Goal: Check status: Check status

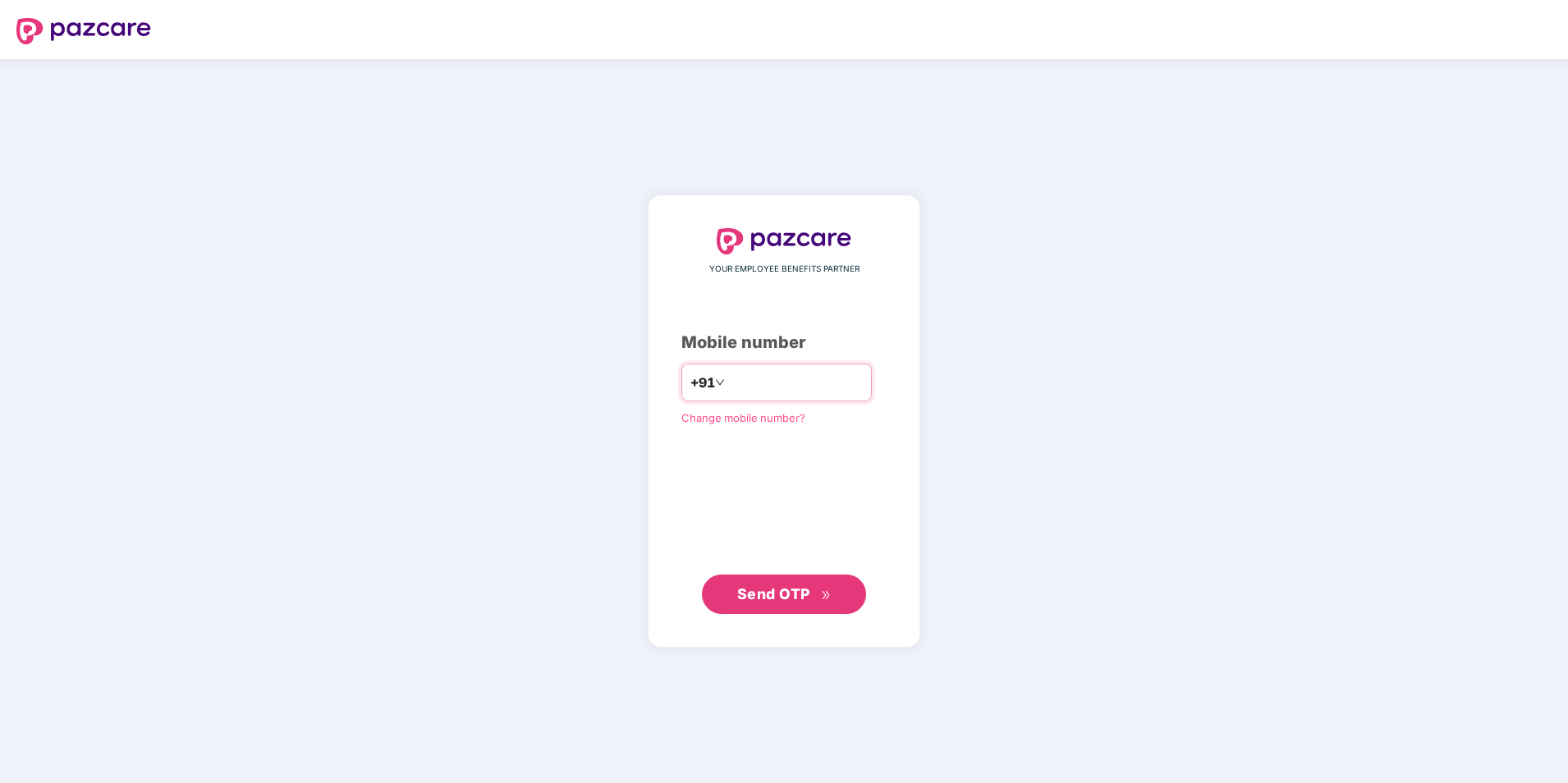
click at [729, 382] on input "**********" at bounding box center [796, 382] width 135 height 26
type input "**********"
click at [776, 596] on span "Send OTP" at bounding box center [773, 594] width 73 height 17
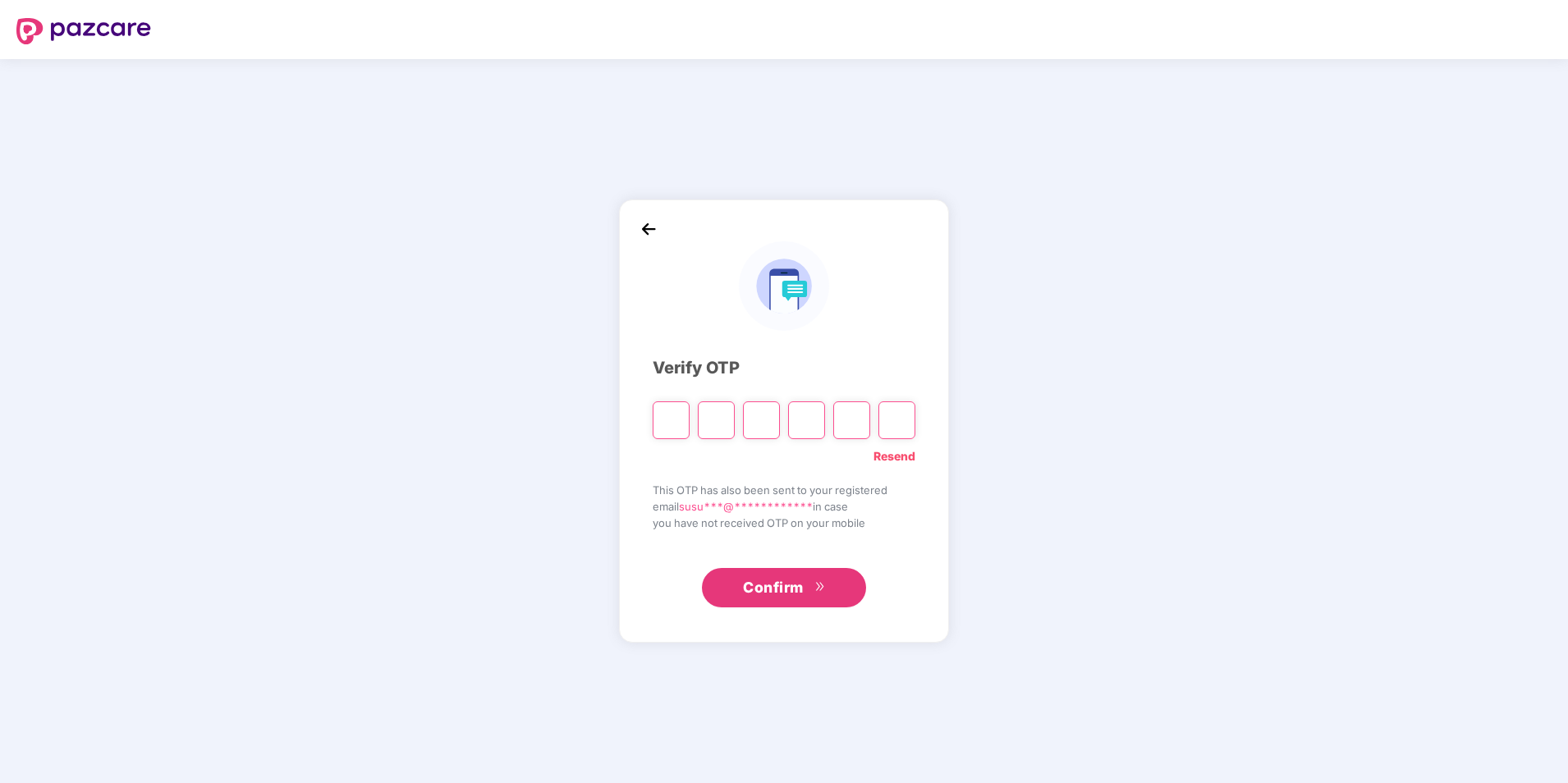
type input "*"
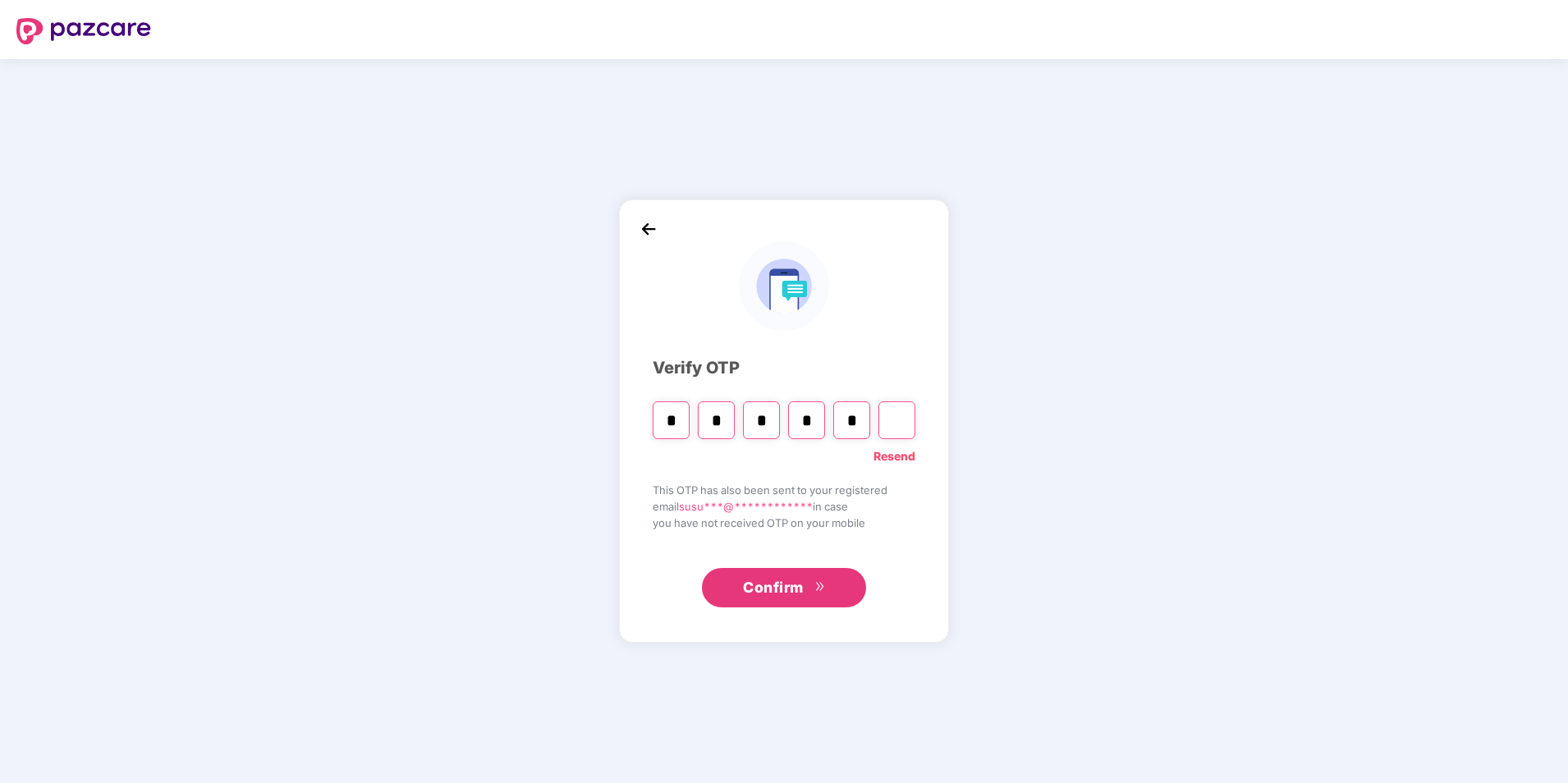
type input "*"
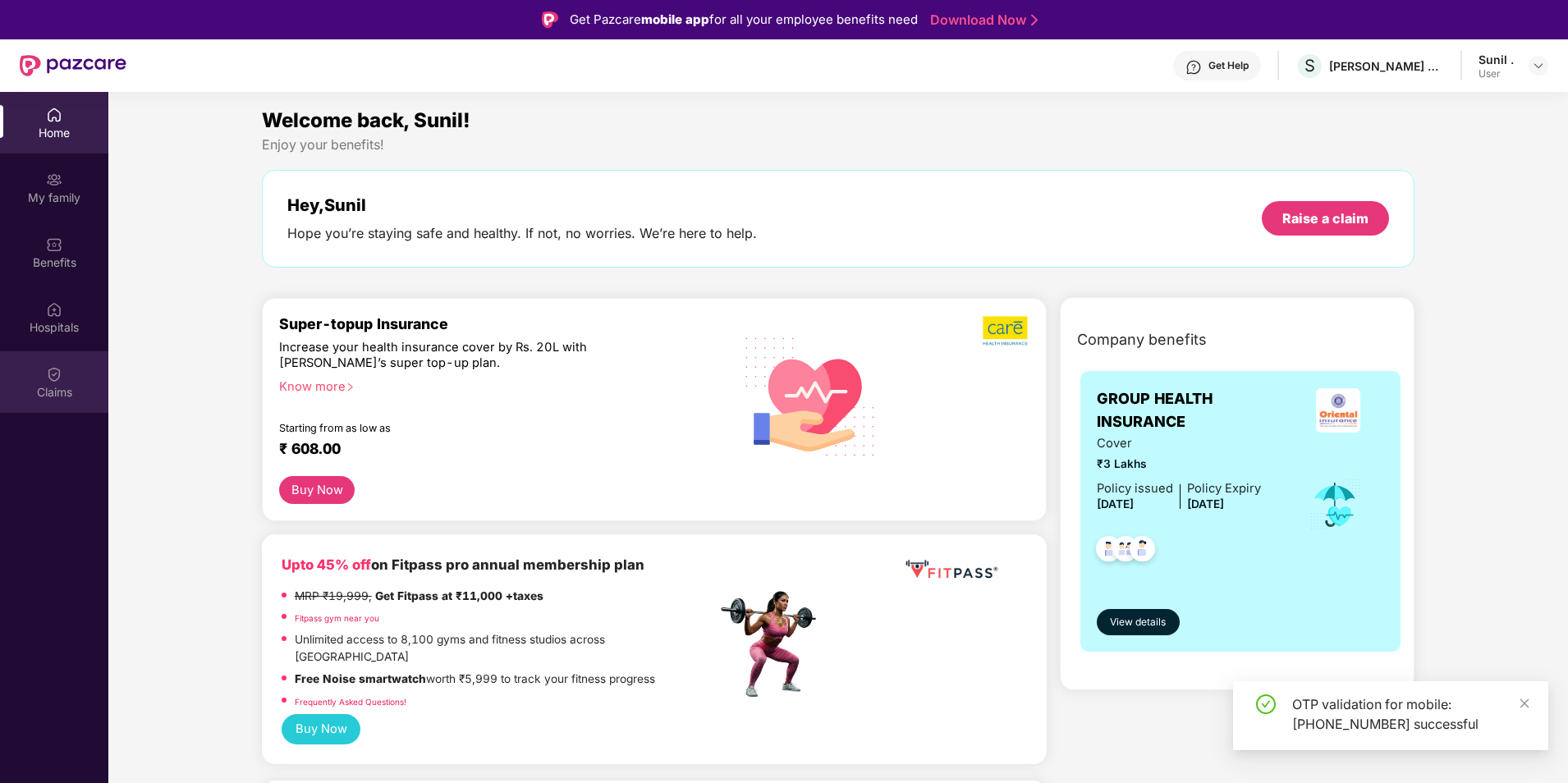
click at [48, 379] on img at bounding box center [55, 374] width 17 height 17
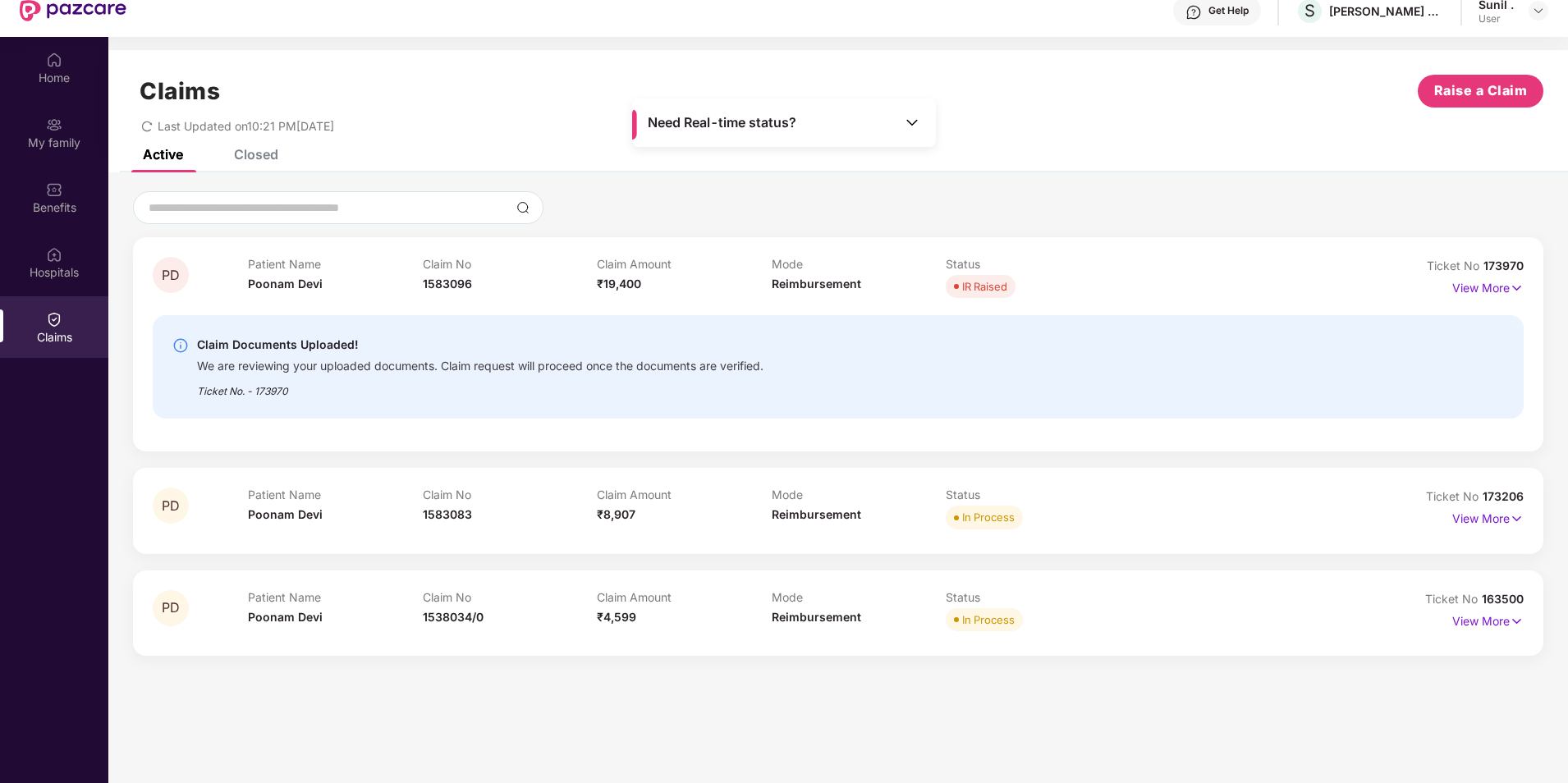
scroll to position [82, 0]
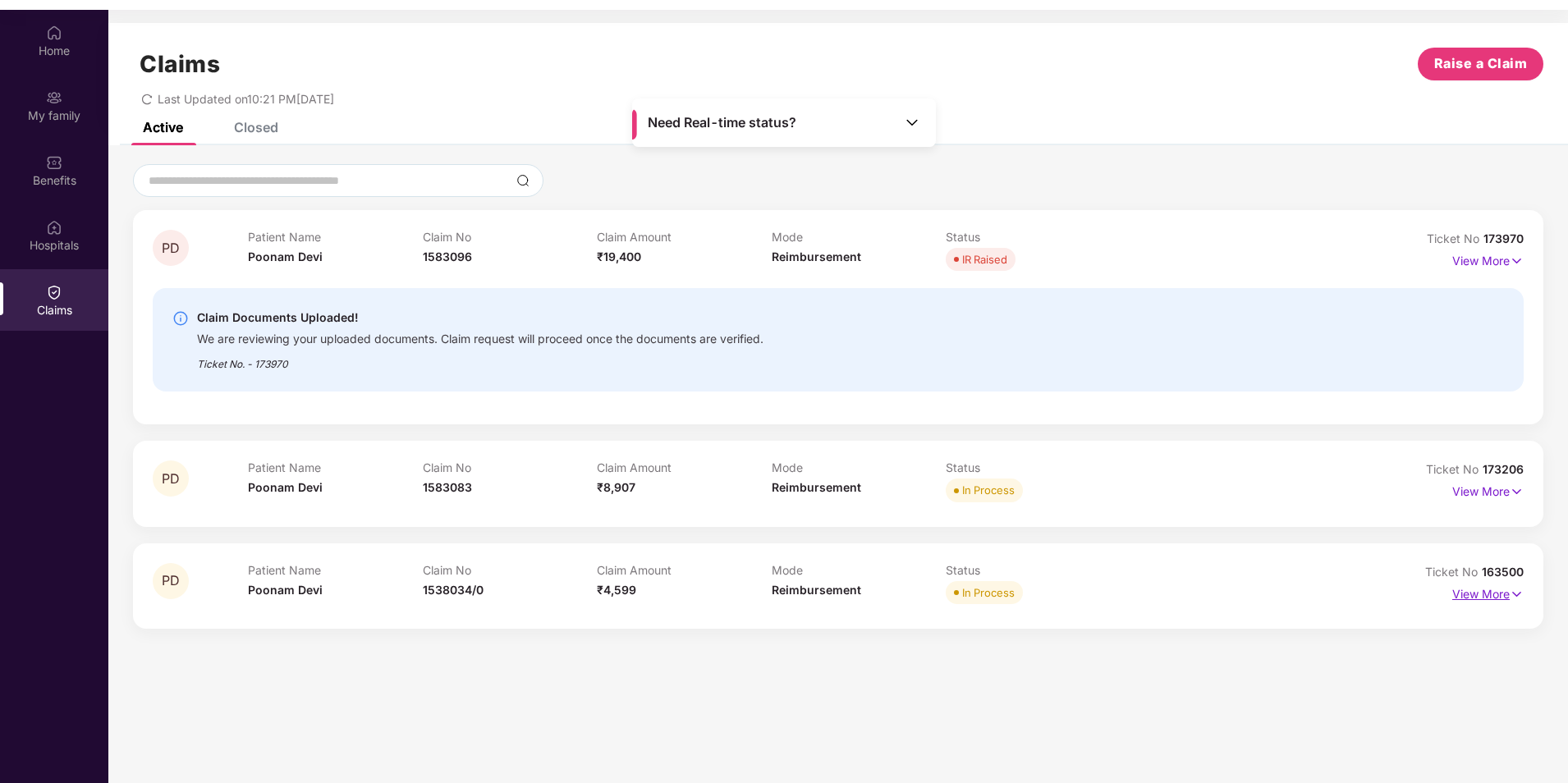
click at [1466, 593] on p "View More" at bounding box center [1488, 592] width 71 height 22
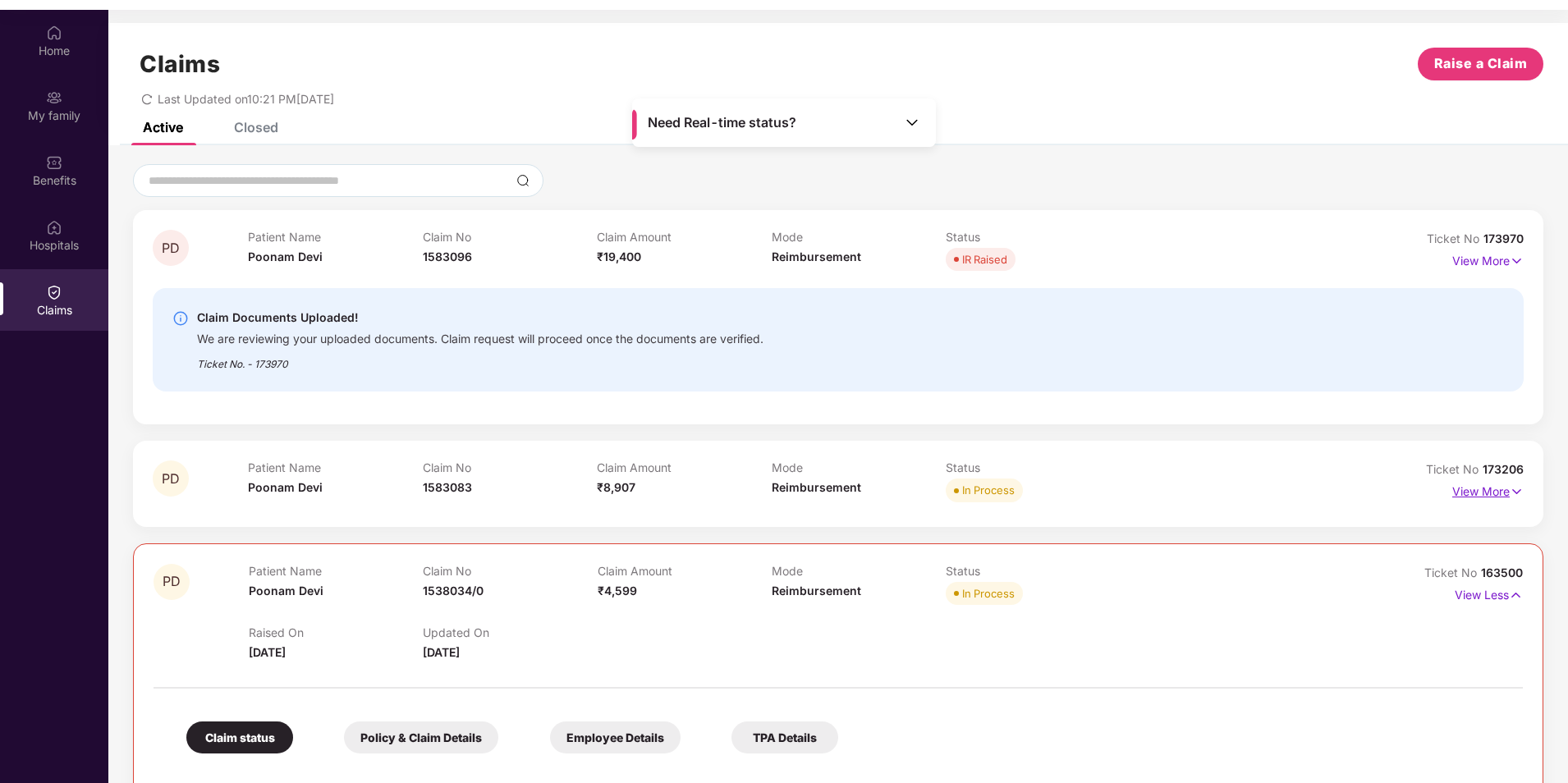
click at [1485, 493] on p "View More" at bounding box center [1488, 489] width 71 height 22
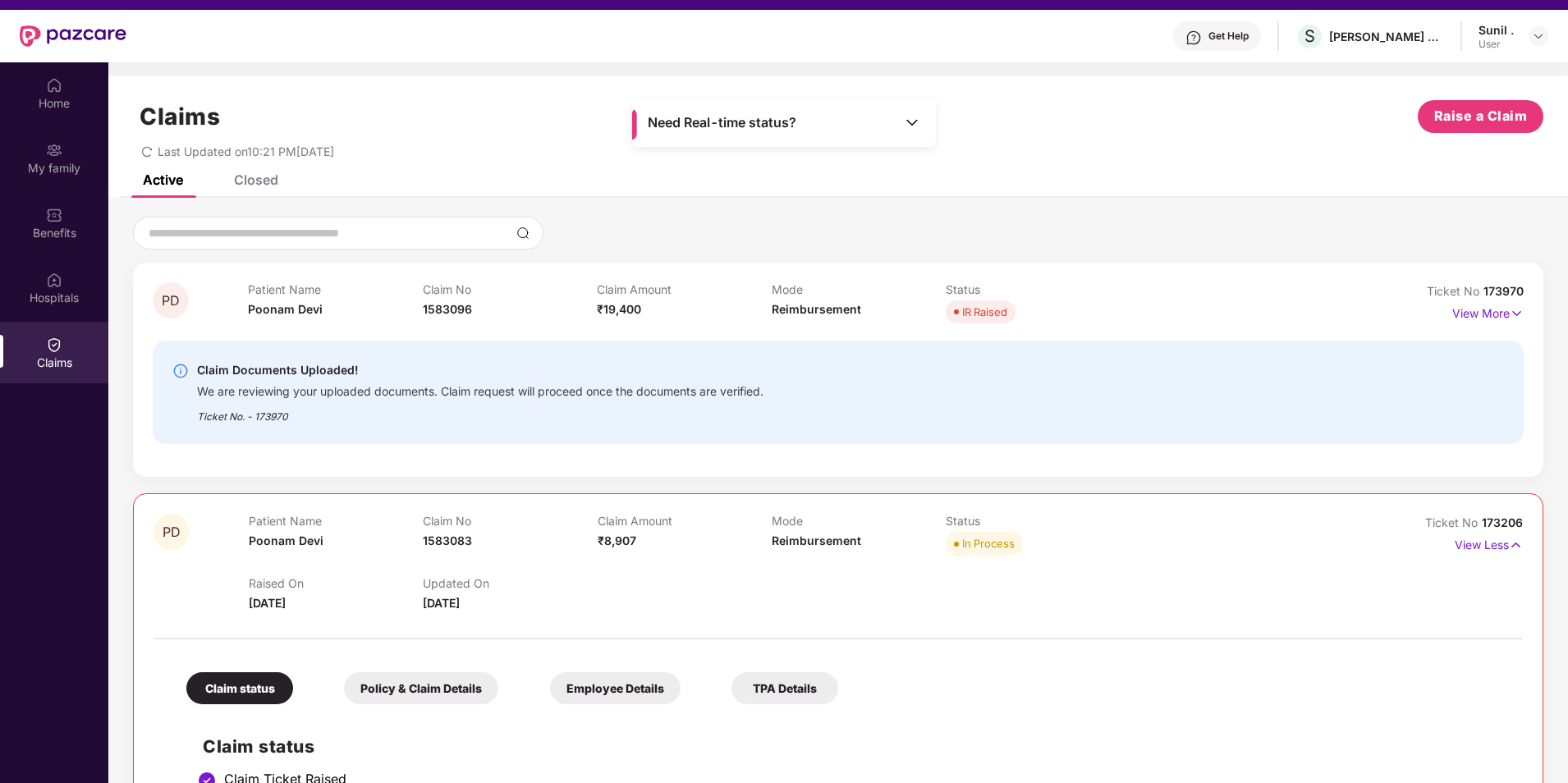
scroll to position [0, 0]
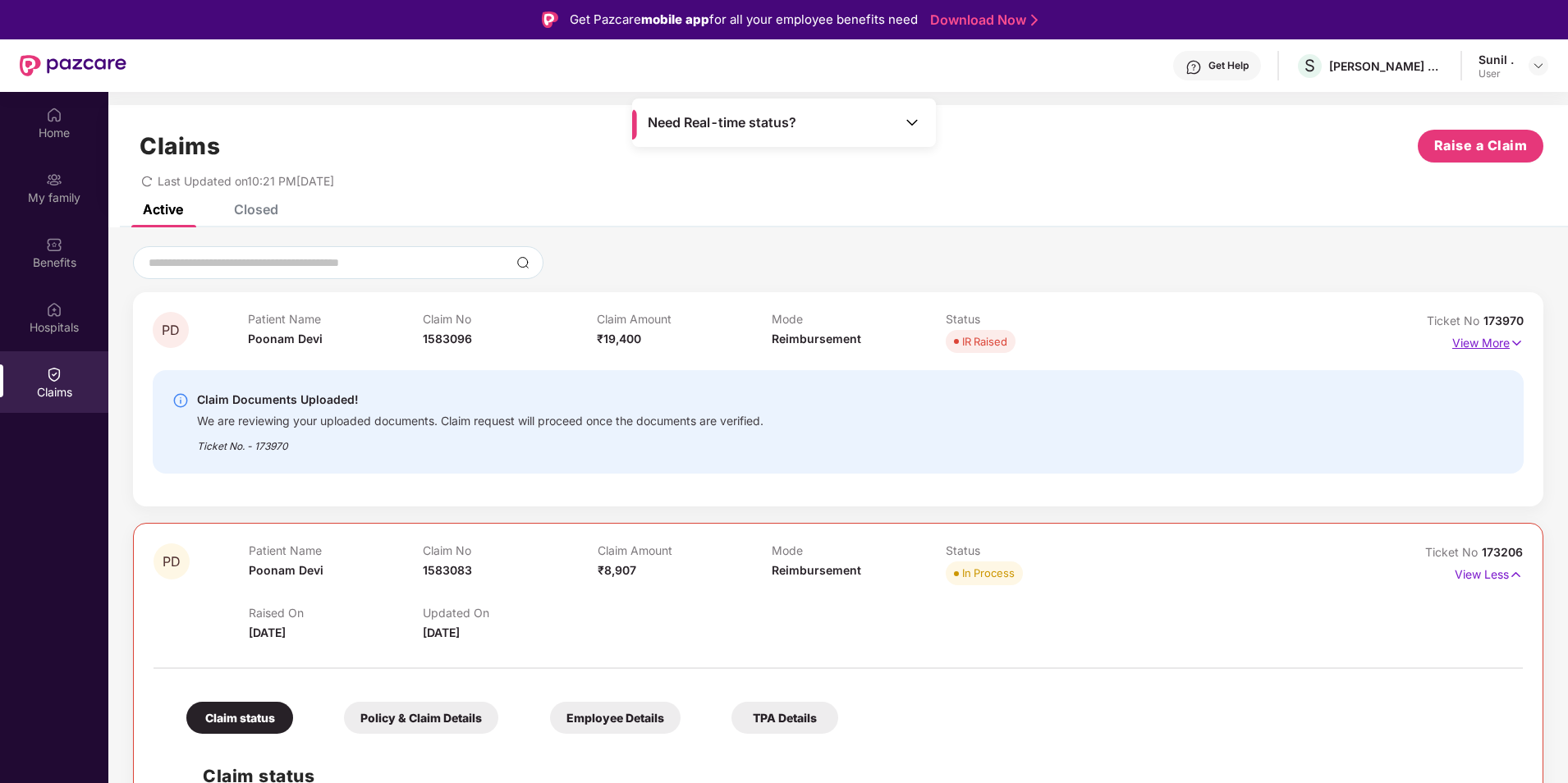
click at [1468, 337] on p "View More" at bounding box center [1488, 341] width 71 height 22
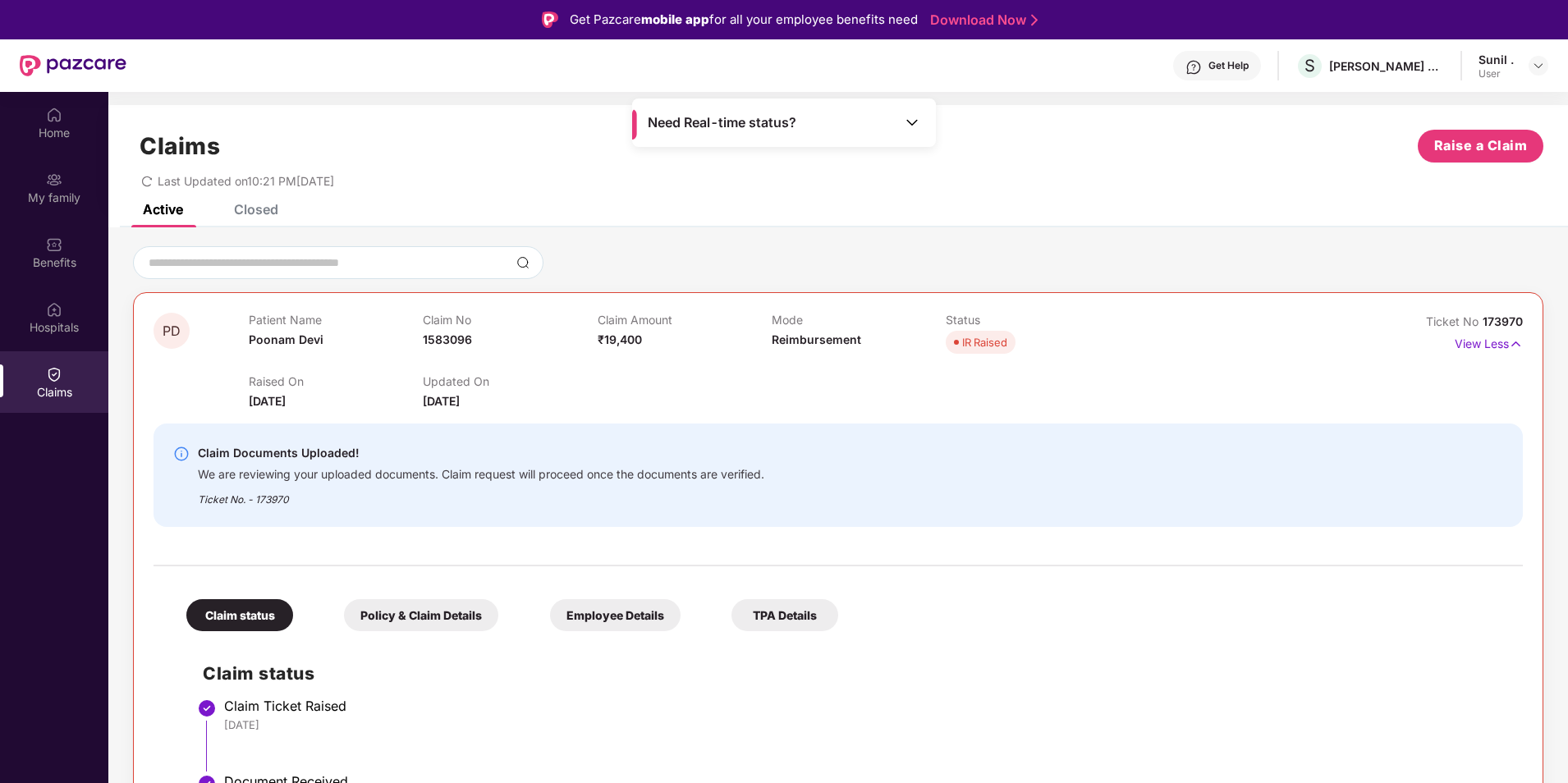
click at [274, 210] on div "Closed" at bounding box center [256, 209] width 45 height 17
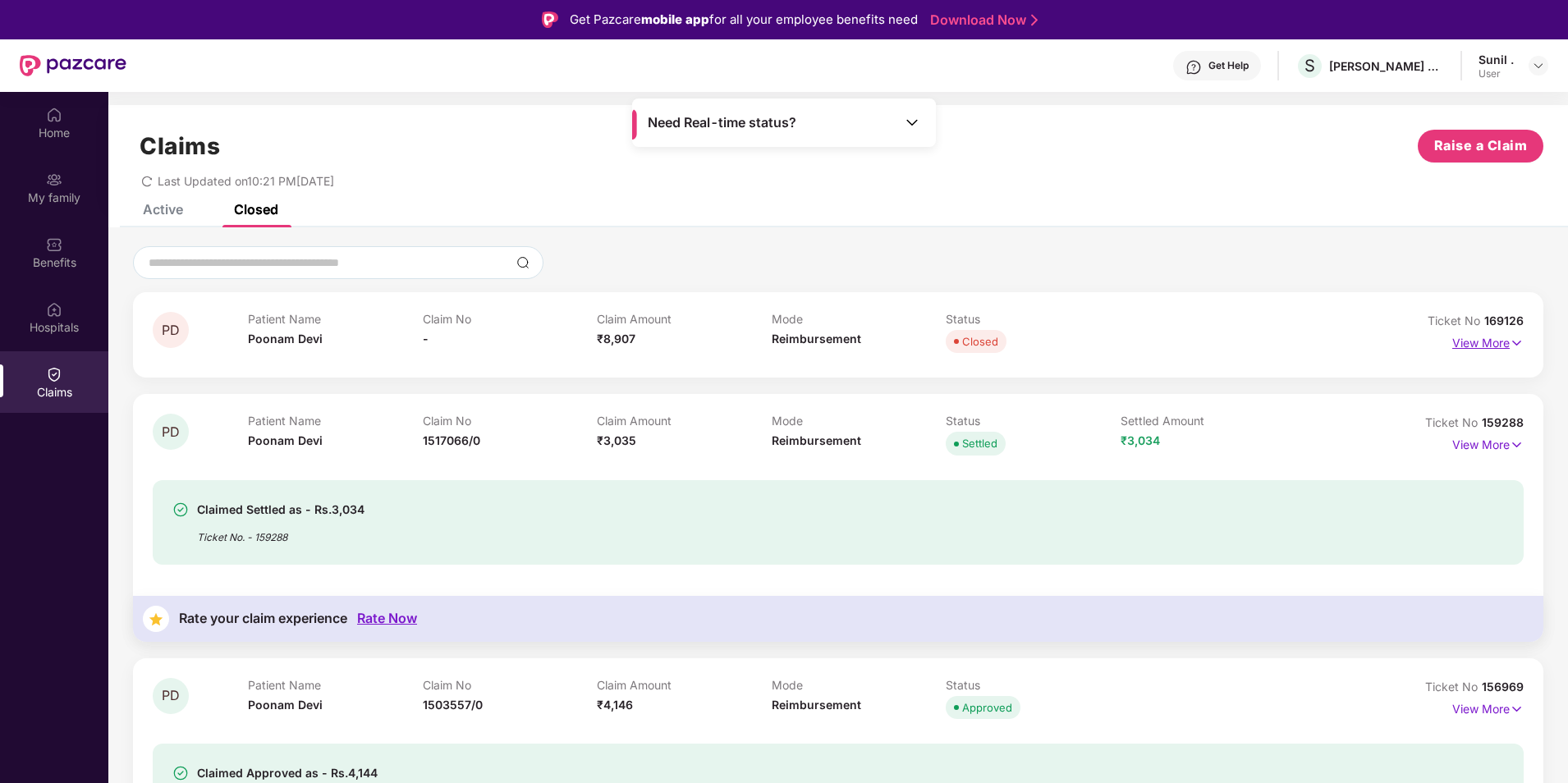
click at [1485, 348] on p "View More" at bounding box center [1488, 341] width 71 height 22
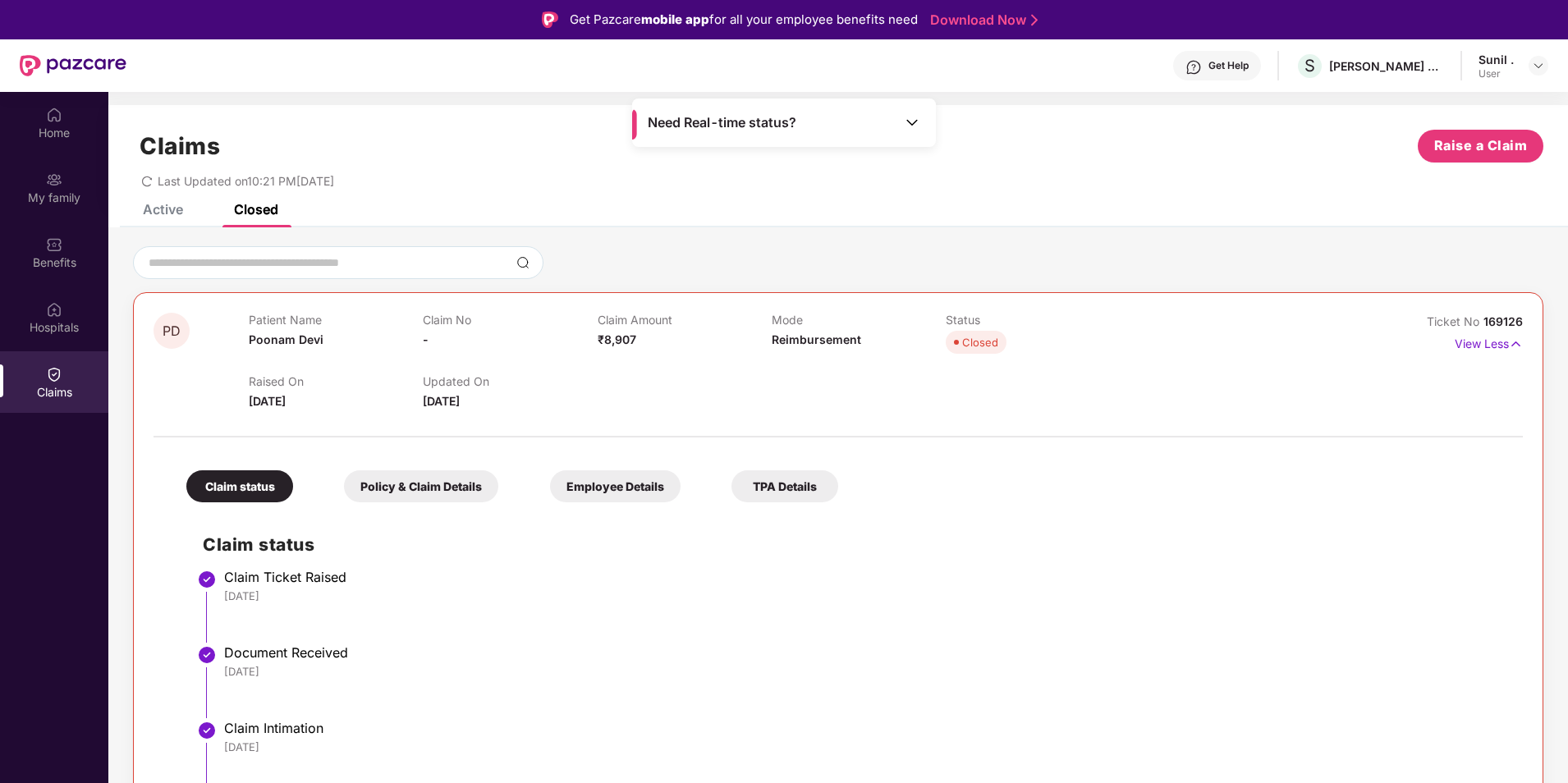
click at [182, 202] on div "Claims Raise a Claim Last Updated on 10:21 PM[DATE]" at bounding box center [838, 154] width 1460 height 99
click at [170, 211] on div "Active" at bounding box center [163, 209] width 40 height 17
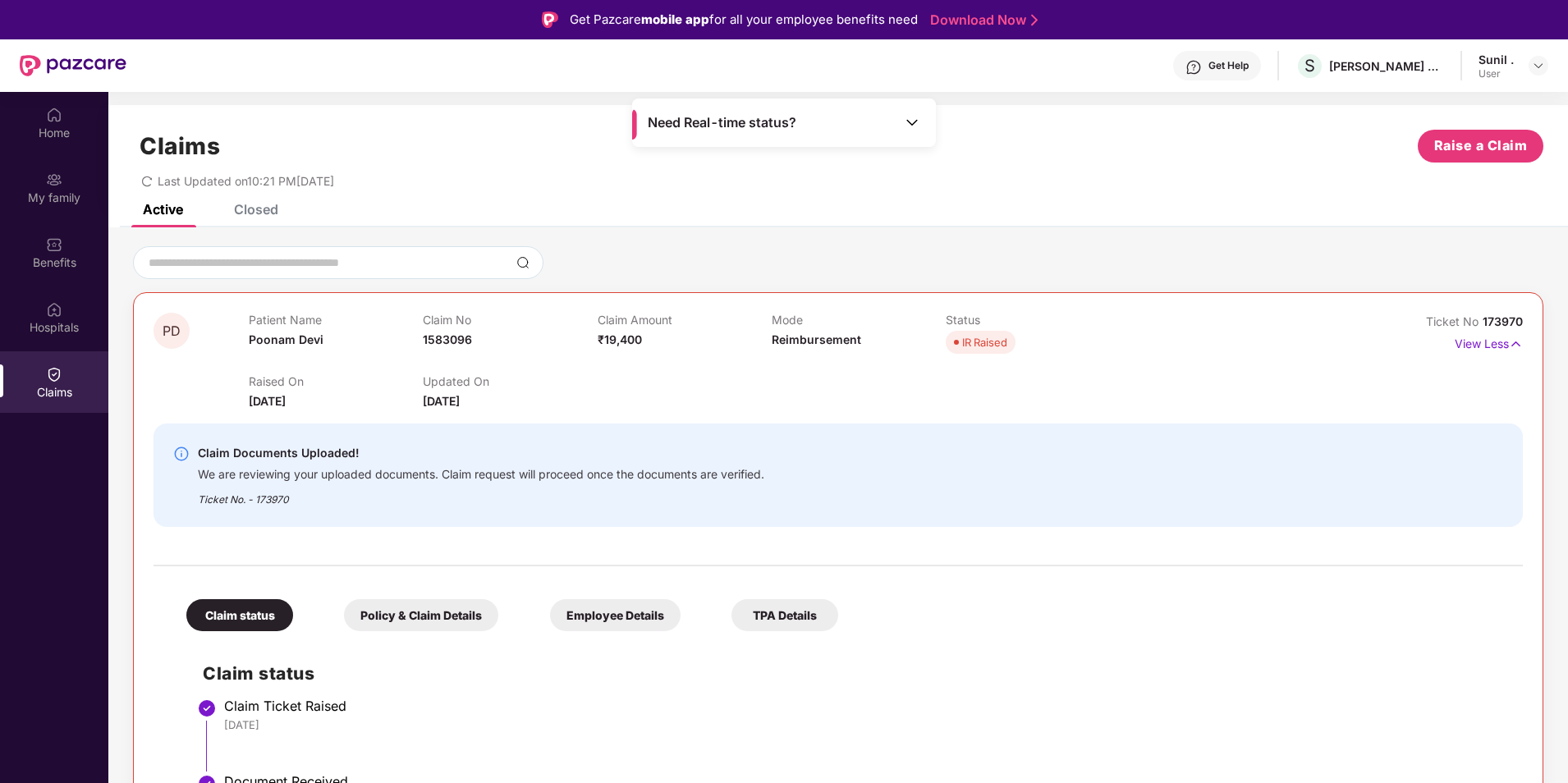
click at [990, 345] on div "IR Raised" at bounding box center [985, 342] width 45 height 17
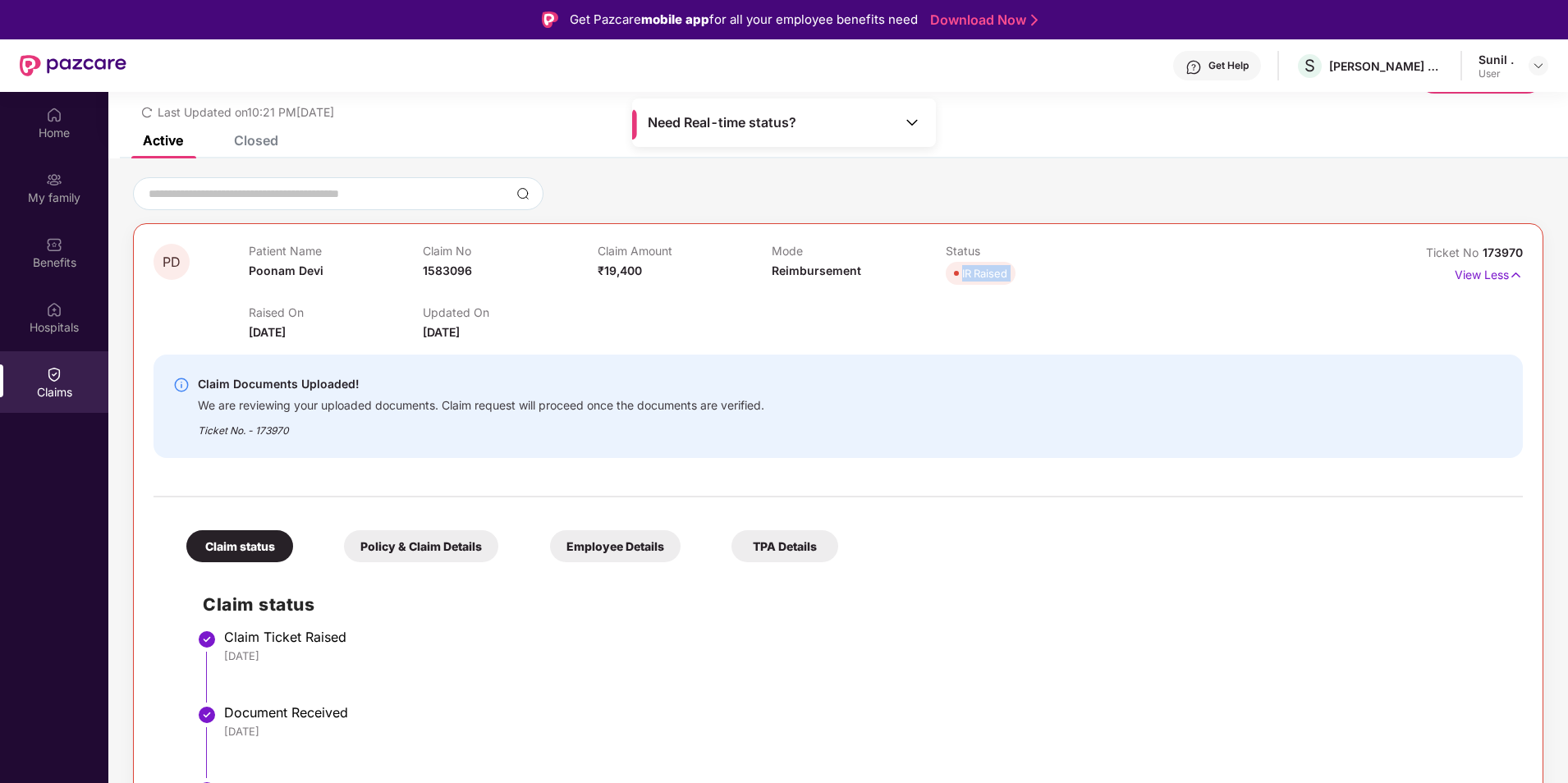
scroll to position [164, 0]
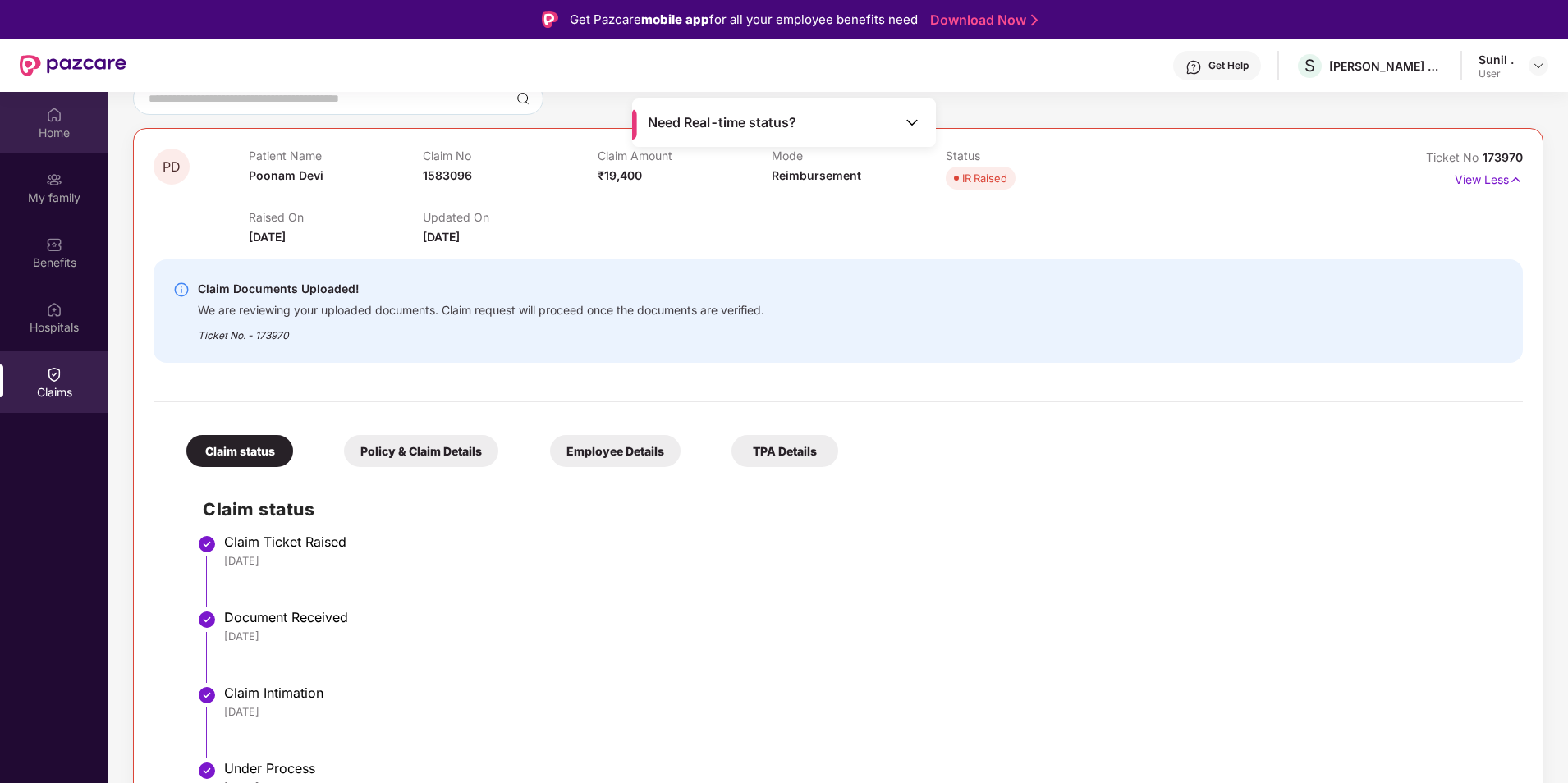
click at [48, 135] on div "Home" at bounding box center [54, 133] width 108 height 17
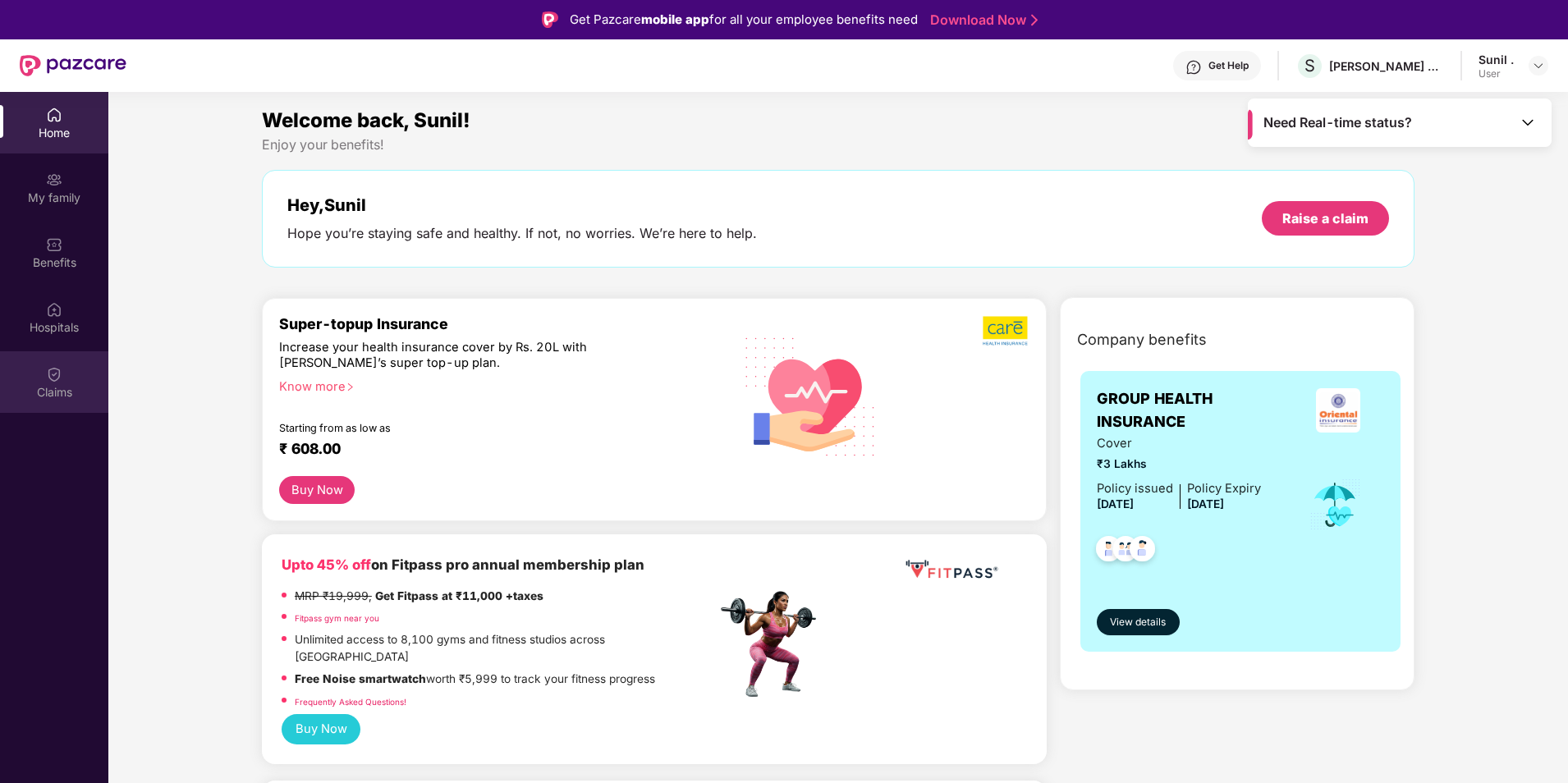
click at [56, 399] on div "Claims" at bounding box center [54, 392] width 108 height 17
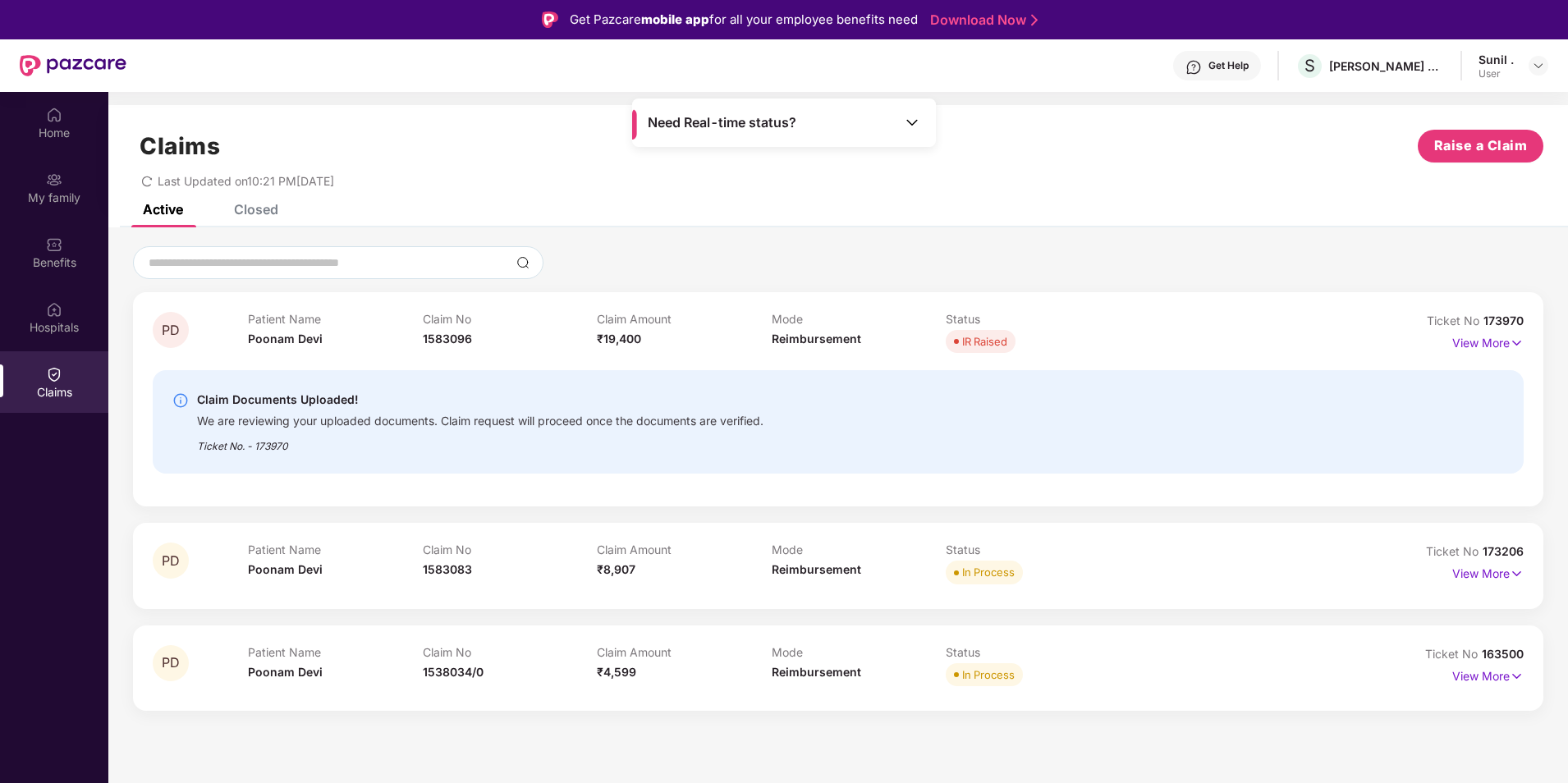
click at [264, 208] on div "Closed" at bounding box center [256, 209] width 45 height 17
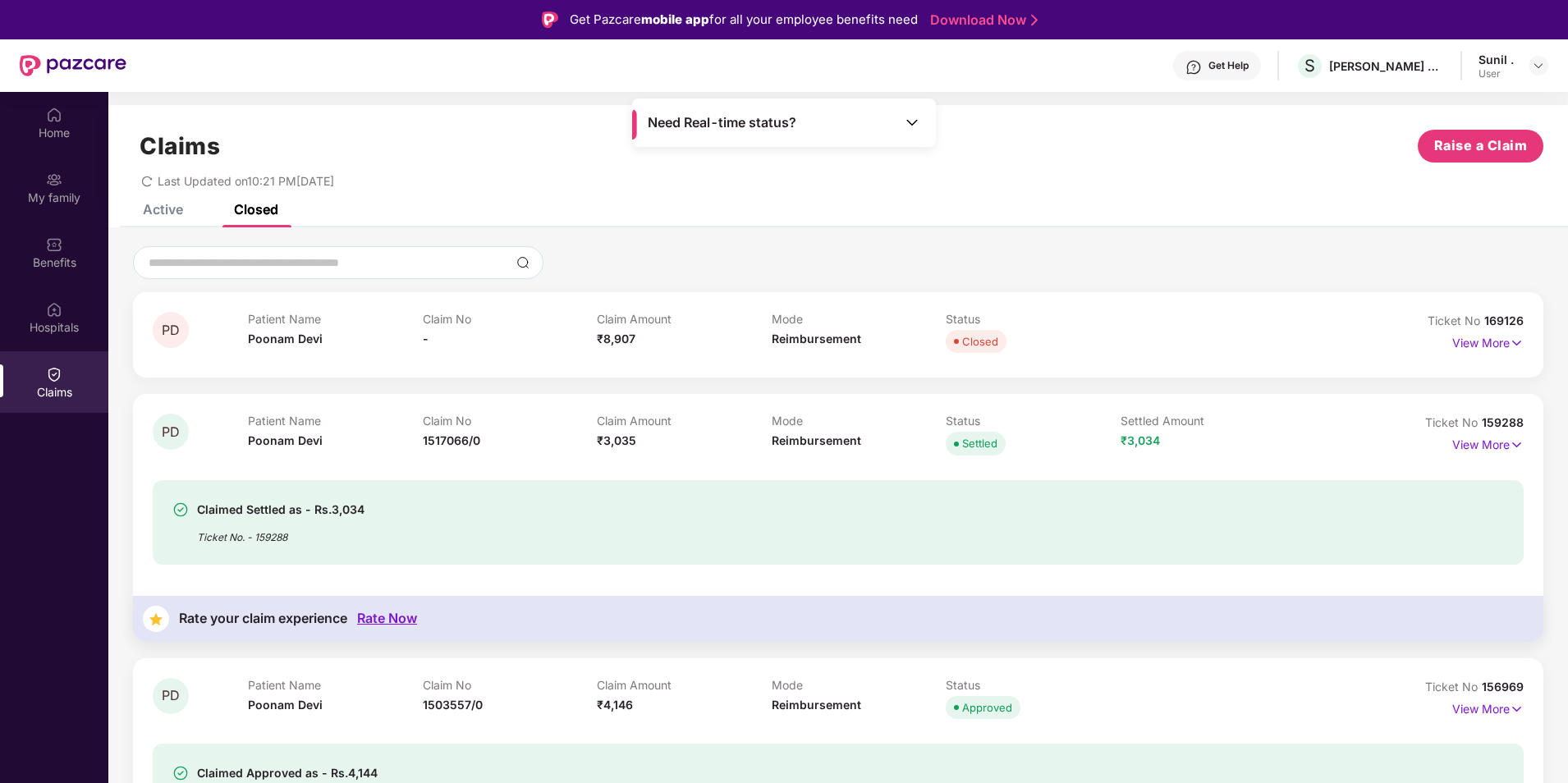
click at [166, 212] on div "Active" at bounding box center [163, 209] width 40 height 17
